Goal: Find specific page/section: Find specific page/section

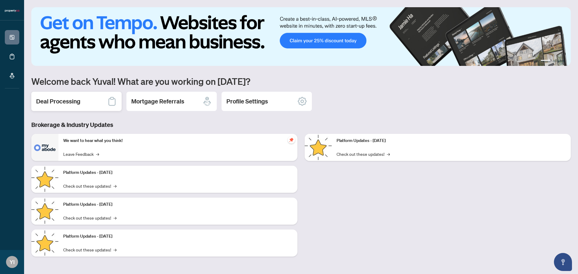
click at [107, 99] on div "Deal Processing" at bounding box center [76, 101] width 90 height 19
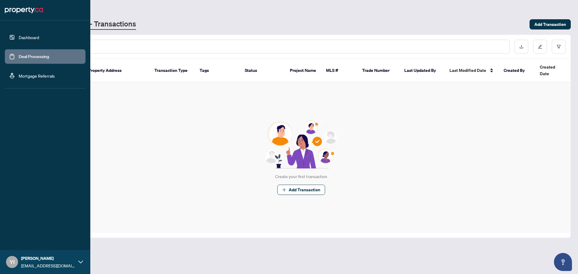
click at [30, 73] on link "Mortgage Referrals" at bounding box center [37, 75] width 36 height 5
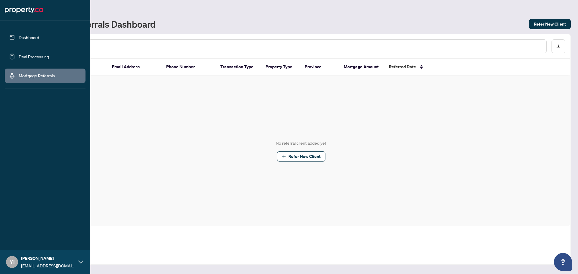
click at [32, 35] on link "Dashboard" at bounding box center [29, 37] width 20 height 5
